Goal: Transaction & Acquisition: Purchase product/service

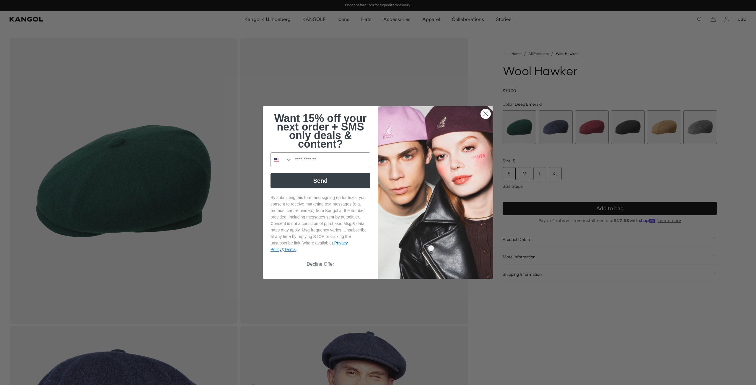
click at [485, 115] on circle "Close dialog" at bounding box center [486, 114] width 10 height 10
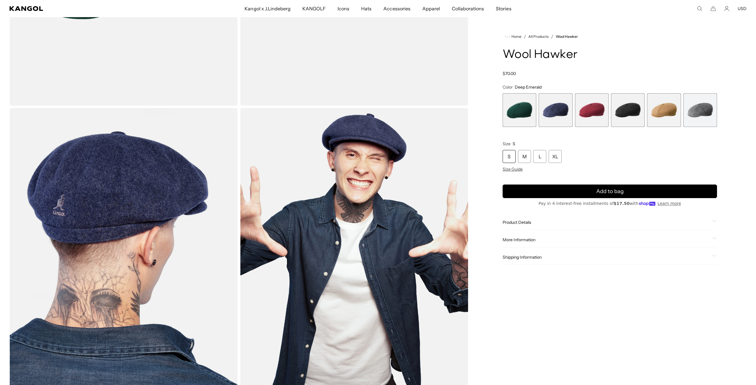
scroll to position [0, 122]
click at [556, 118] on span "2 of 6" at bounding box center [556, 110] width 34 height 34
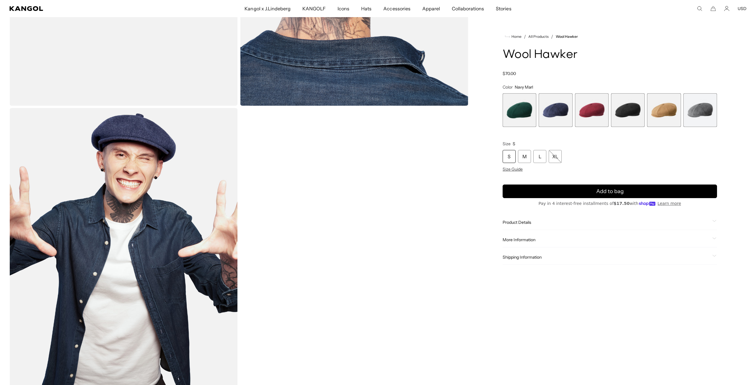
click at [589, 117] on span "3 of 6" at bounding box center [592, 110] width 34 height 34
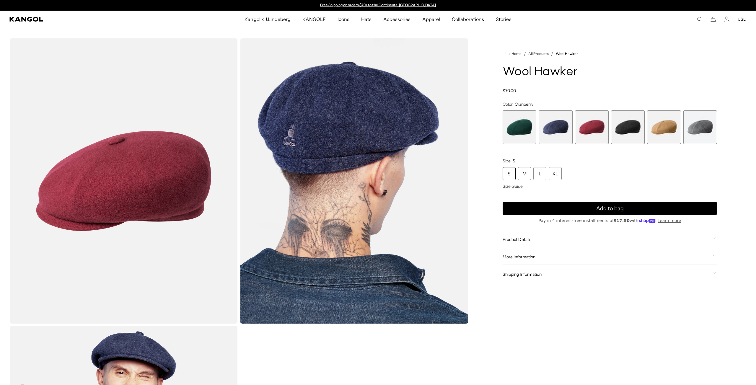
click at [627, 128] on span "4 of 6" at bounding box center [628, 127] width 34 height 34
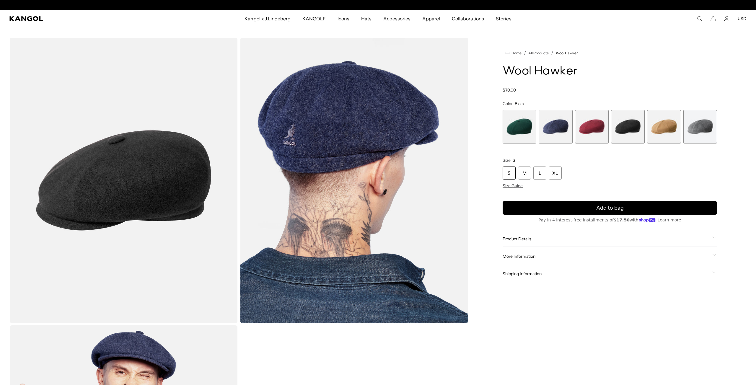
scroll to position [0, 122]
click at [661, 125] on span "5 of 6" at bounding box center [664, 127] width 34 height 34
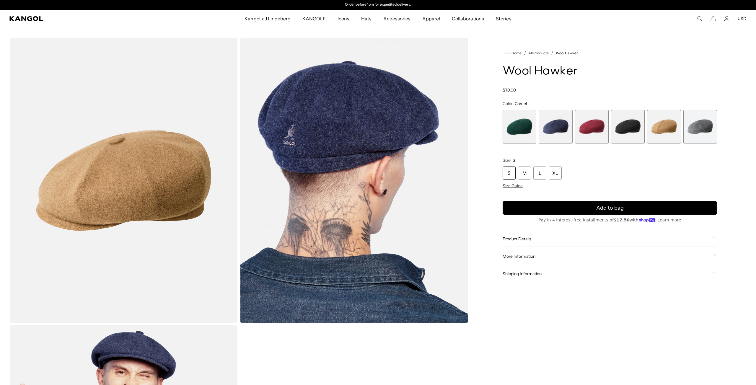
click at [705, 127] on span "6 of 6" at bounding box center [700, 127] width 34 height 34
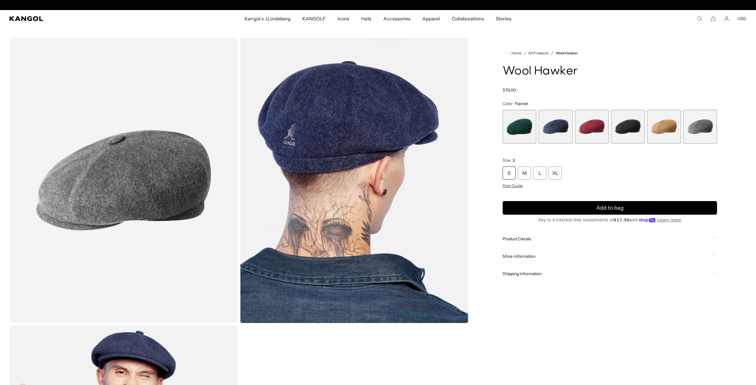
scroll to position [0, 122]
click at [519, 130] on span "1 of 6" at bounding box center [520, 127] width 34 height 34
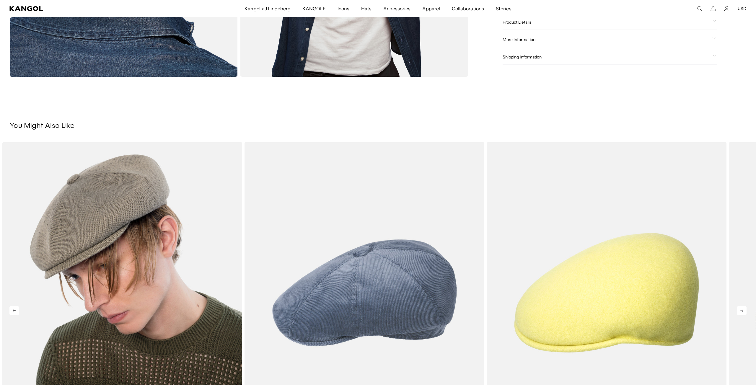
scroll to position [534, 0]
click at [118, 198] on img "1 of 5" at bounding box center [122, 293] width 240 height 301
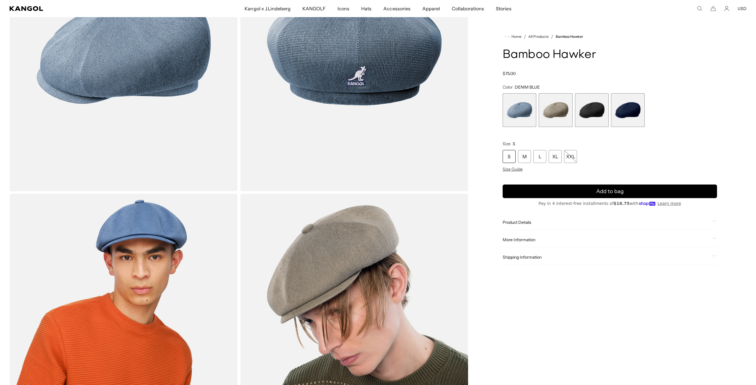
click at [631, 113] on span "4 of 4" at bounding box center [628, 110] width 34 height 34
